Goal: Transaction & Acquisition: Purchase product/service

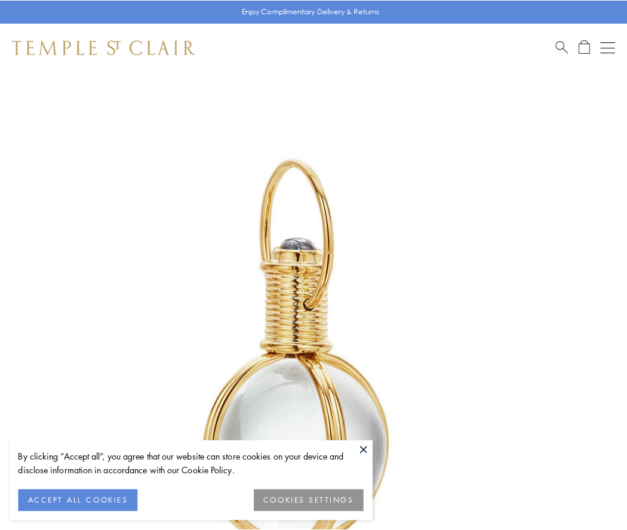
scroll to position [312, 0]
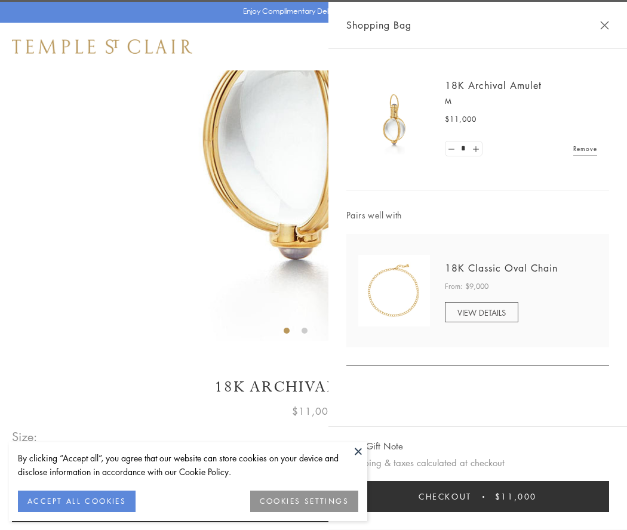
click at [477, 497] on button "Checkout $11,000" at bounding box center [477, 496] width 263 height 31
